Goal: Find specific page/section: Find specific page/section

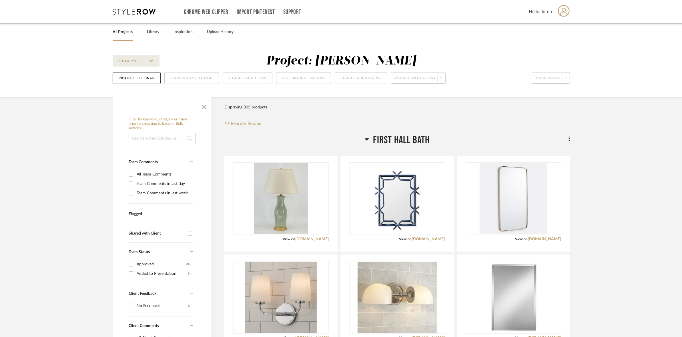
click at [130, 12] on icon at bounding box center [134, 12] width 43 height 6
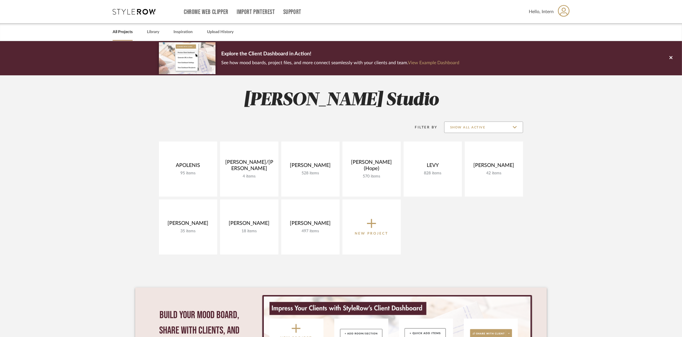
click at [482, 125] on input "Show All Active" at bounding box center [483, 127] width 79 height 11
click at [482, 165] on span "Archived" at bounding box center [483, 169] width 78 height 14
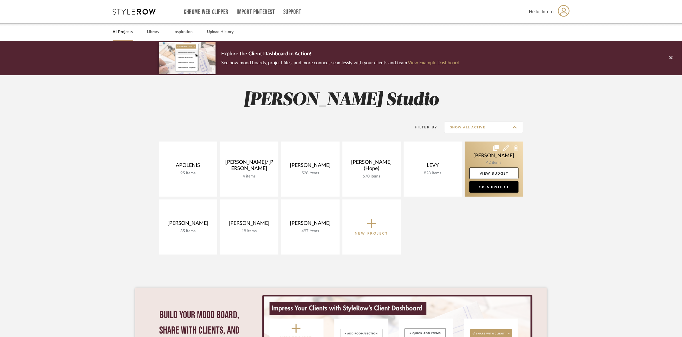
type input "Archived"
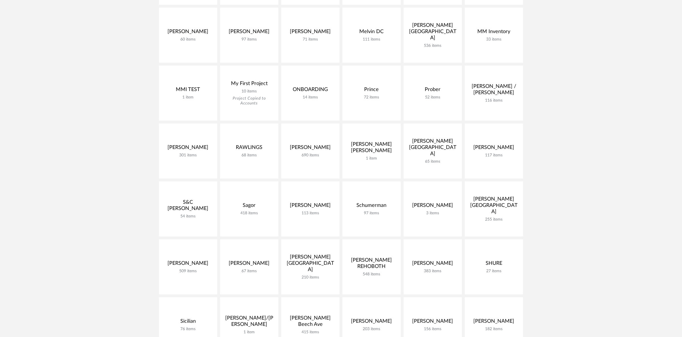
scroll to position [536, 0]
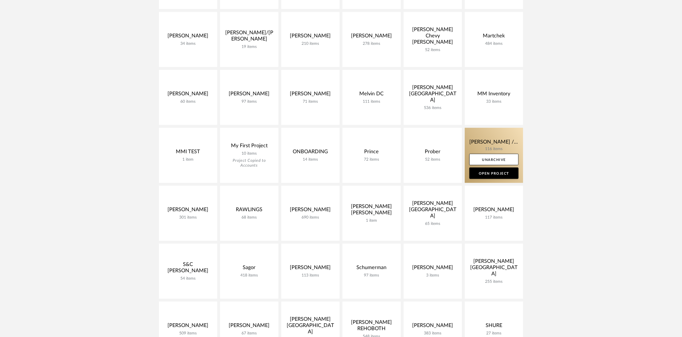
click at [476, 142] on link at bounding box center [494, 155] width 58 height 55
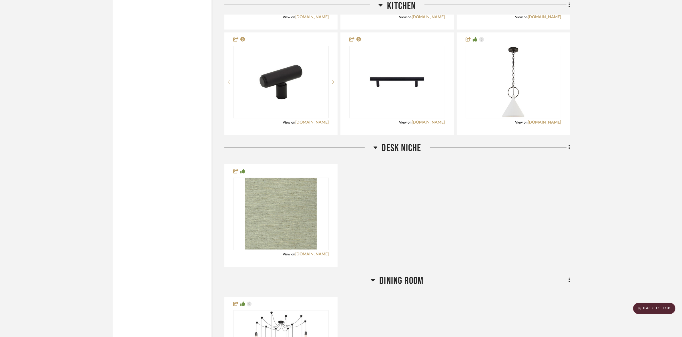
scroll to position [1250, 0]
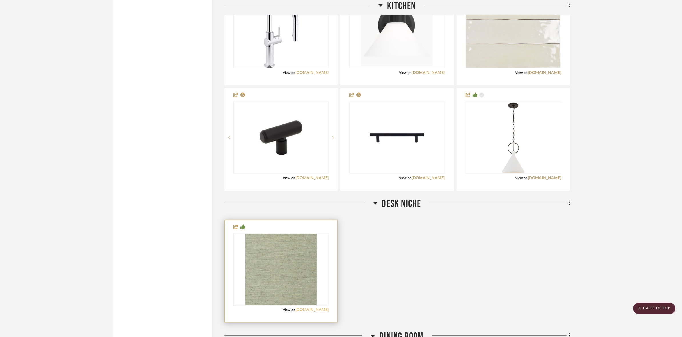
click at [323, 309] on link "[DOMAIN_NAME]" at bounding box center [311, 311] width 33 height 4
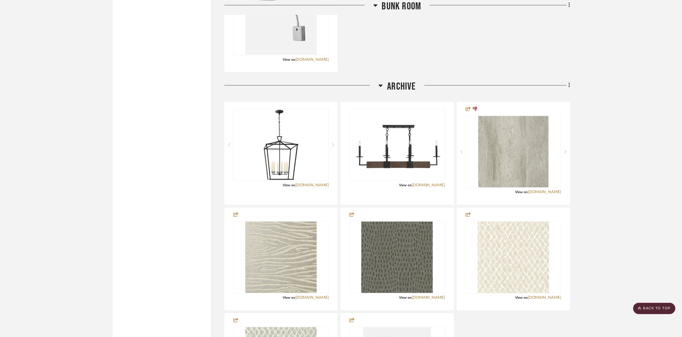
scroll to position [4072, 0]
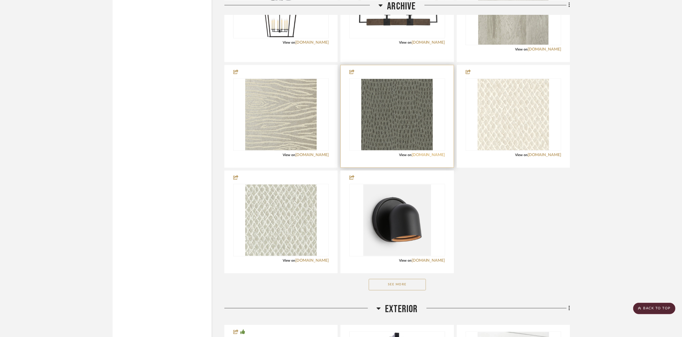
click at [427, 153] on link "[DOMAIN_NAME]" at bounding box center [427, 155] width 33 height 4
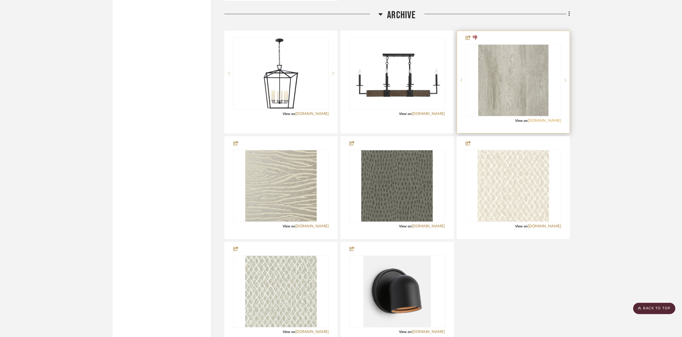
click at [551, 119] on link "[DOMAIN_NAME]" at bounding box center [543, 121] width 33 height 4
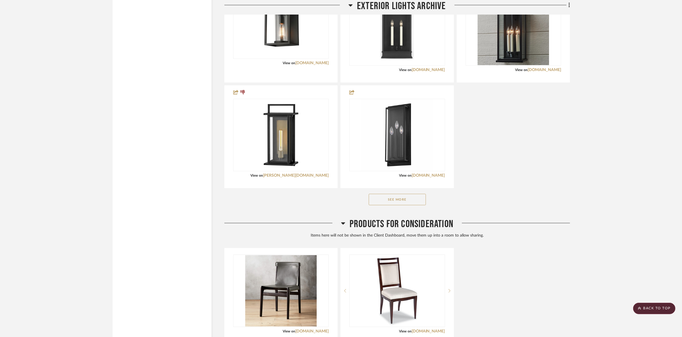
scroll to position [4917, 0]
